Goal: Task Accomplishment & Management: Manage account settings

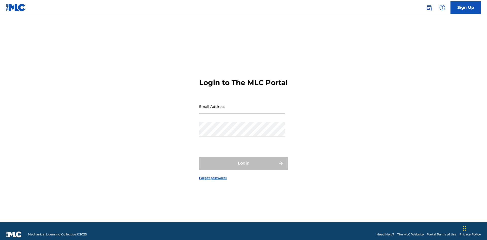
scroll to position [7, 0]
click at [242, 104] on input "Email Address" at bounding box center [242, 106] width 86 height 14
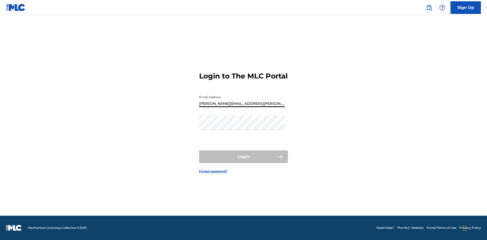
type input "[PERSON_NAME][EMAIL_ADDRESS][PERSON_NAME][DOMAIN_NAME]"
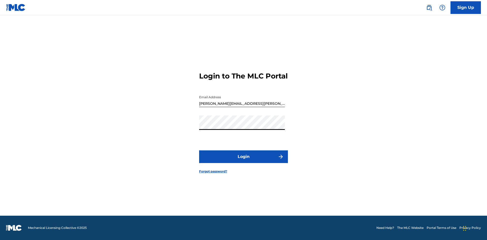
click at [244, 161] on button "Login" at bounding box center [243, 157] width 89 height 13
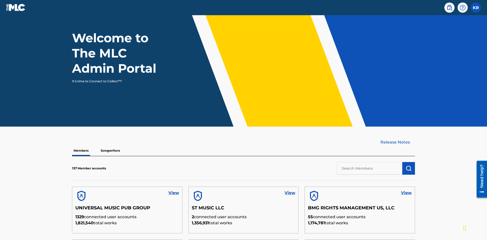
click at [370, 162] on input "text" at bounding box center [369, 168] width 65 height 13
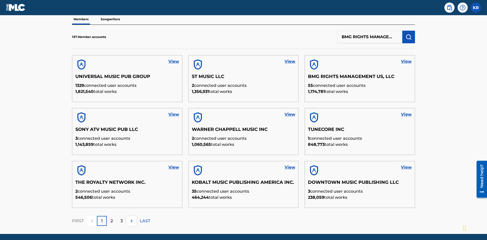
scroll to position [0, 26]
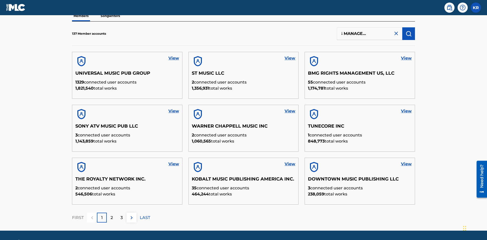
type input "BMG RIGHTS MANAGEMENT US, LLC"
click at [409, 33] on img "submit" at bounding box center [409, 34] width 6 height 6
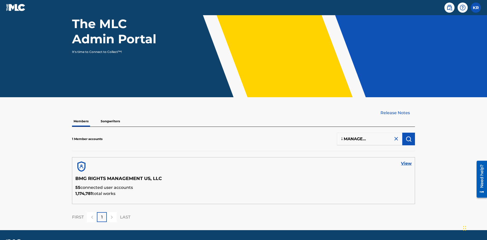
click at [406, 161] on link "View" at bounding box center [406, 164] width 11 height 6
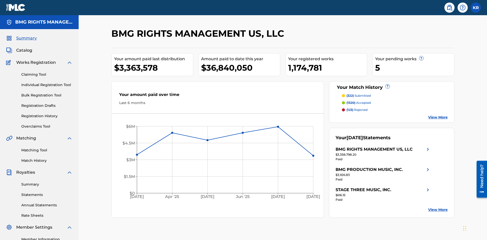
click at [47, 124] on link "Overclaims Tool" at bounding box center [46, 126] width 51 height 5
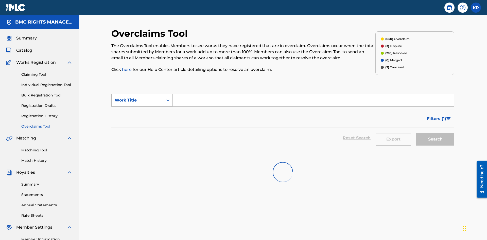
click at [137, 97] on div "Work Title" at bounding box center [138, 100] width 46 height 6
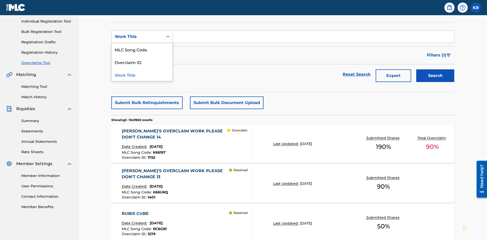
click at [142, 49] on div "MLC Song Code" at bounding box center [142, 49] width 61 height 13
click at [313, 37] on input "Search Form" at bounding box center [313, 37] width 281 height 12
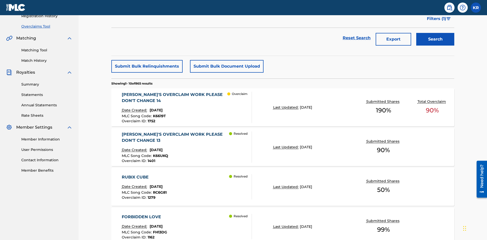
type input "K6619T"
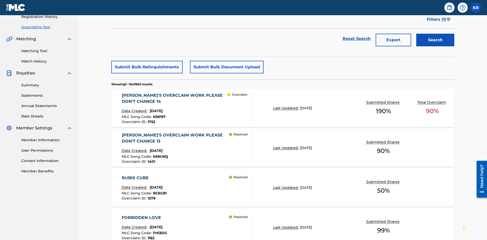
click at [435, 37] on button "Search" at bounding box center [435, 40] width 38 height 13
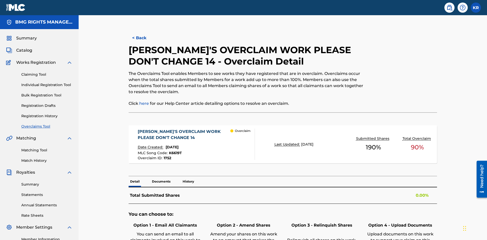
scroll to position [14, 0]
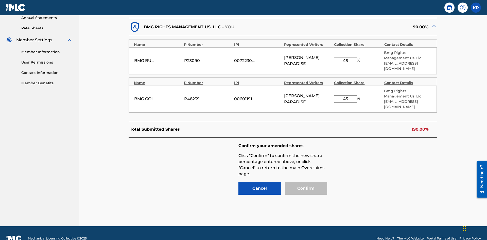
click at [345, 58] on input "45" at bounding box center [345, 60] width 23 height 7
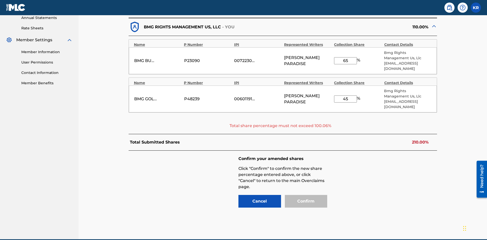
scroll to position [201, 0]
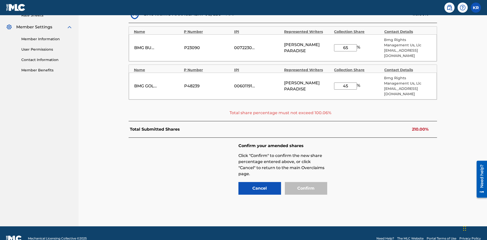
type input "65"
click at [345, 83] on input "45" at bounding box center [345, 86] width 23 height 7
type input "66"
click at [345, 45] on input "65" at bounding box center [345, 47] width 23 height 7
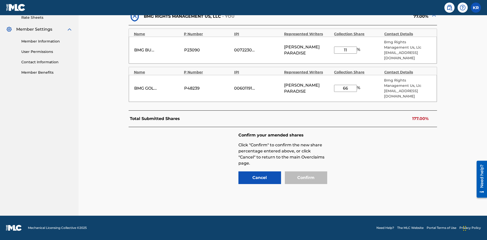
scroll to position [188, 0]
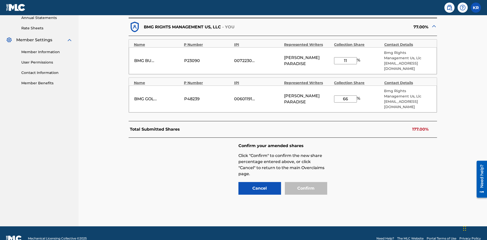
type input "11"
click at [345, 96] on input "66" at bounding box center [345, 99] width 23 height 7
